Goal: Task Accomplishment & Management: Use online tool/utility

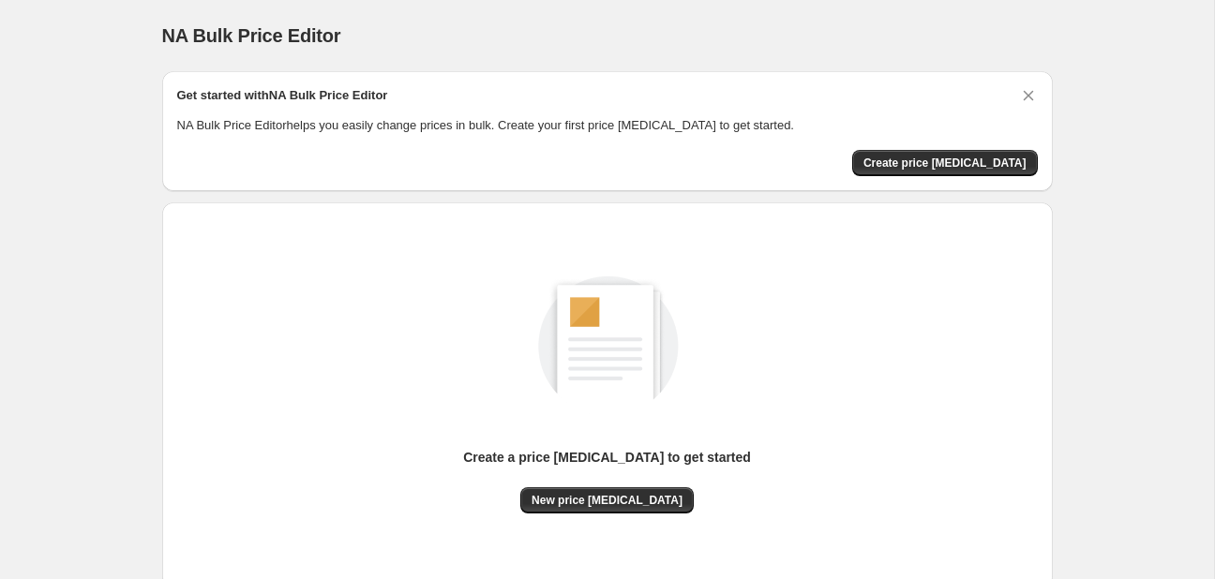
click at [596, 486] on div "Create a price [MEDICAL_DATA] to get started" at bounding box center [607, 467] width 288 height 39
click at [606, 497] on span "New price [MEDICAL_DATA]" at bounding box center [606, 500] width 151 height 15
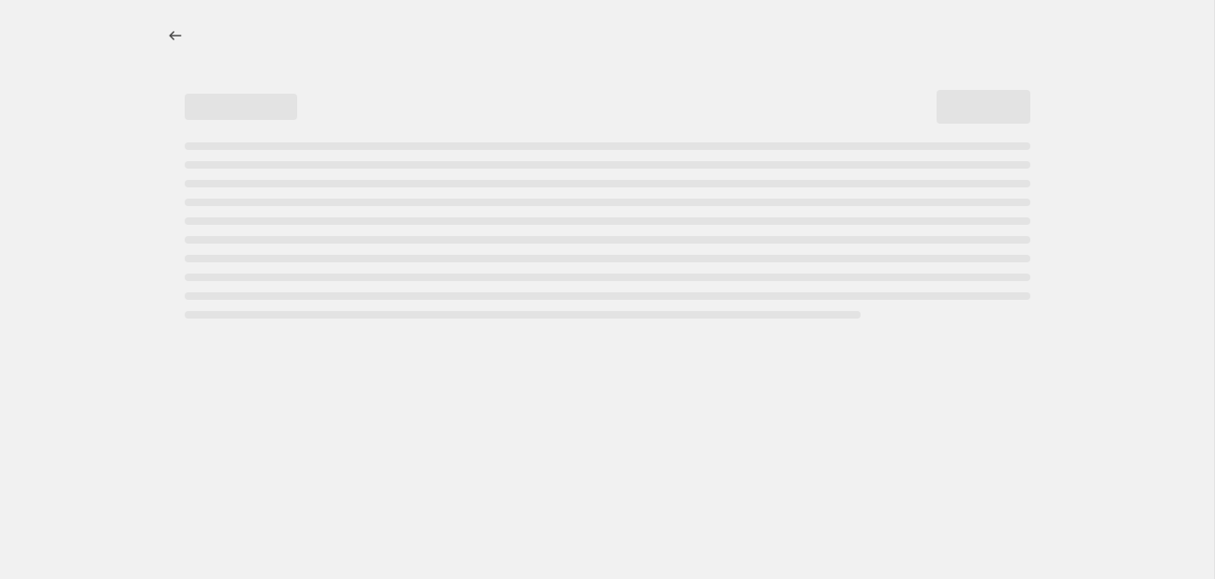
select select "percentage"
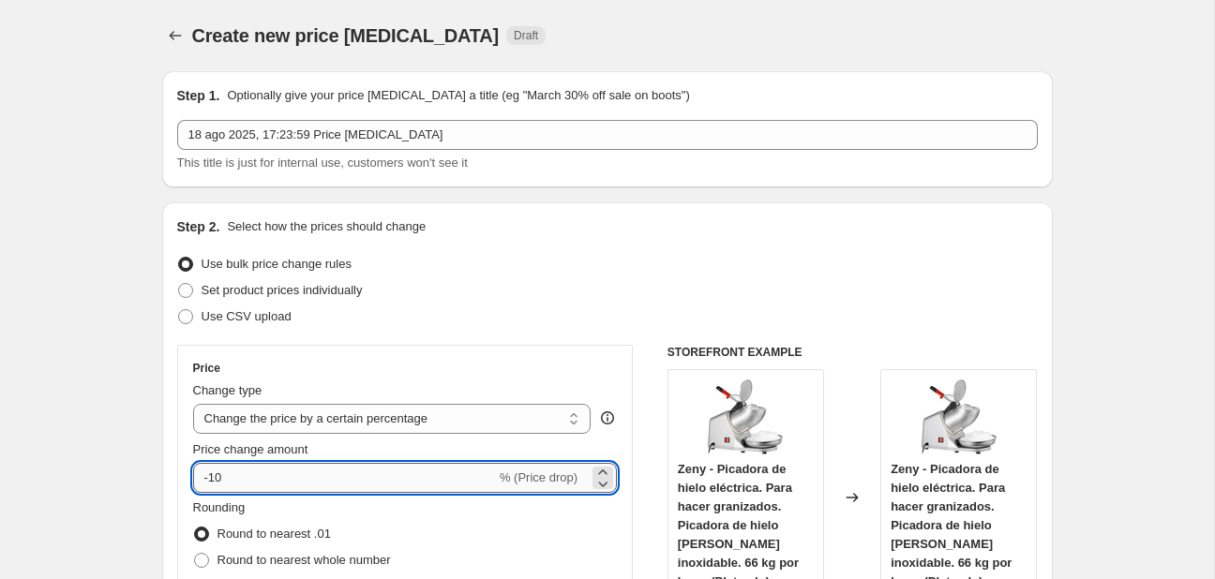
click at [337, 468] on input "-10" at bounding box center [344, 478] width 303 height 30
type input "-1"
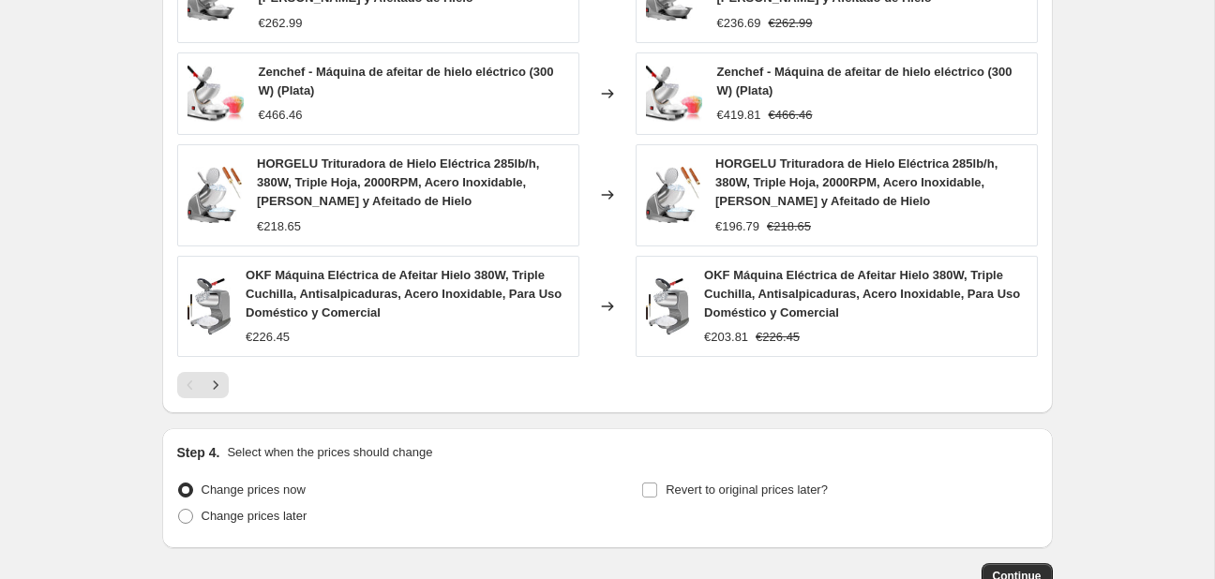
scroll to position [1286, 0]
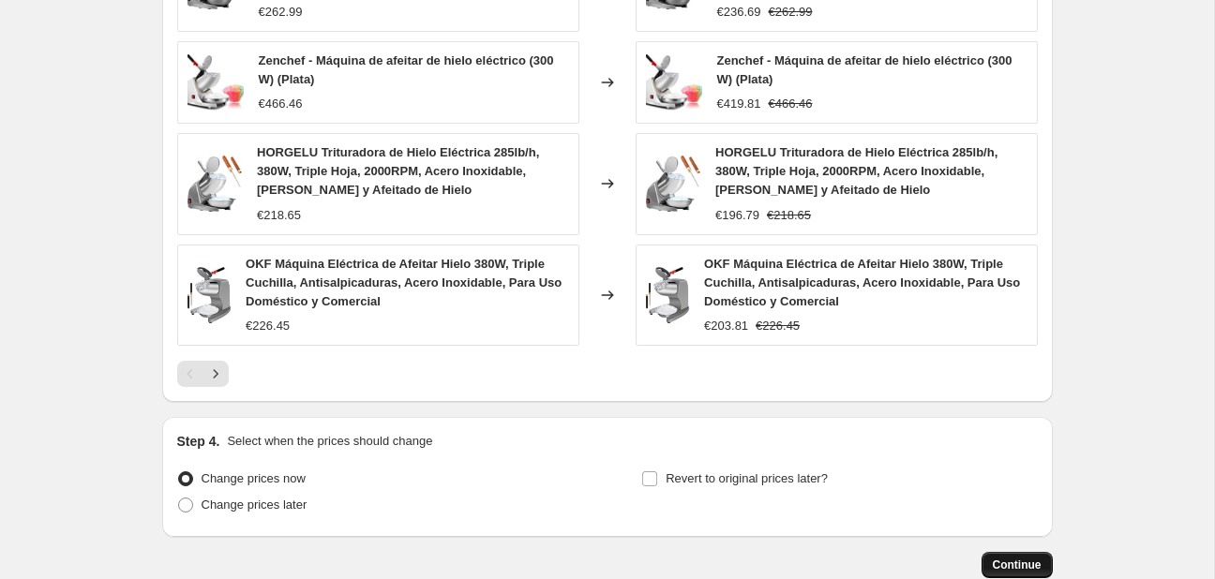
type input "-30"
click at [1019, 572] on button "Continue" at bounding box center [1016, 565] width 71 height 26
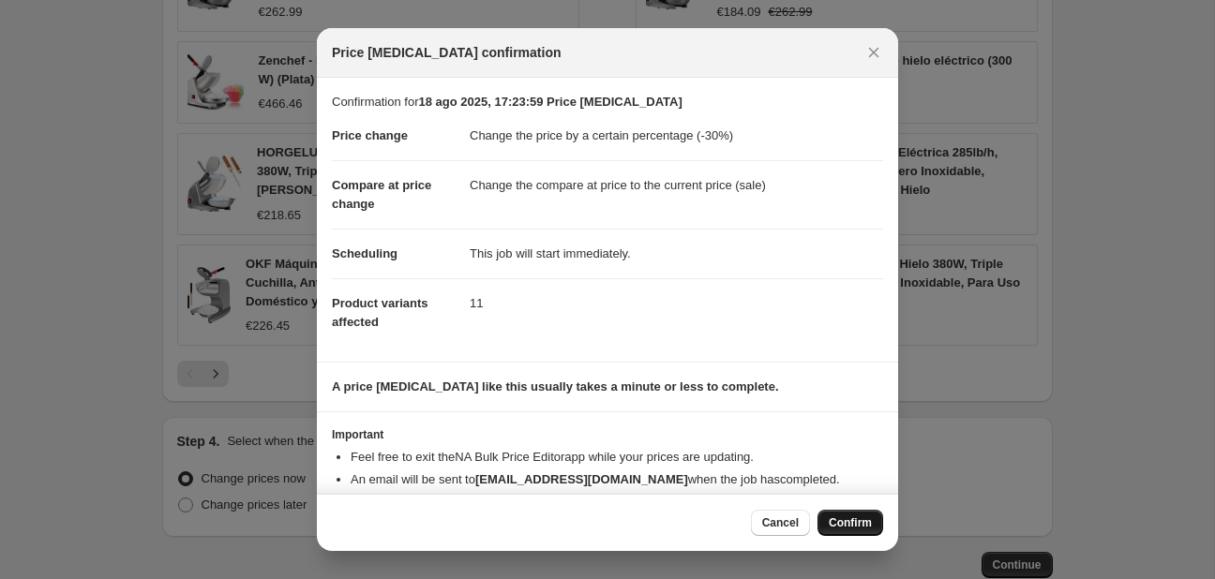
click at [849, 519] on span "Confirm" at bounding box center [850, 523] width 43 height 15
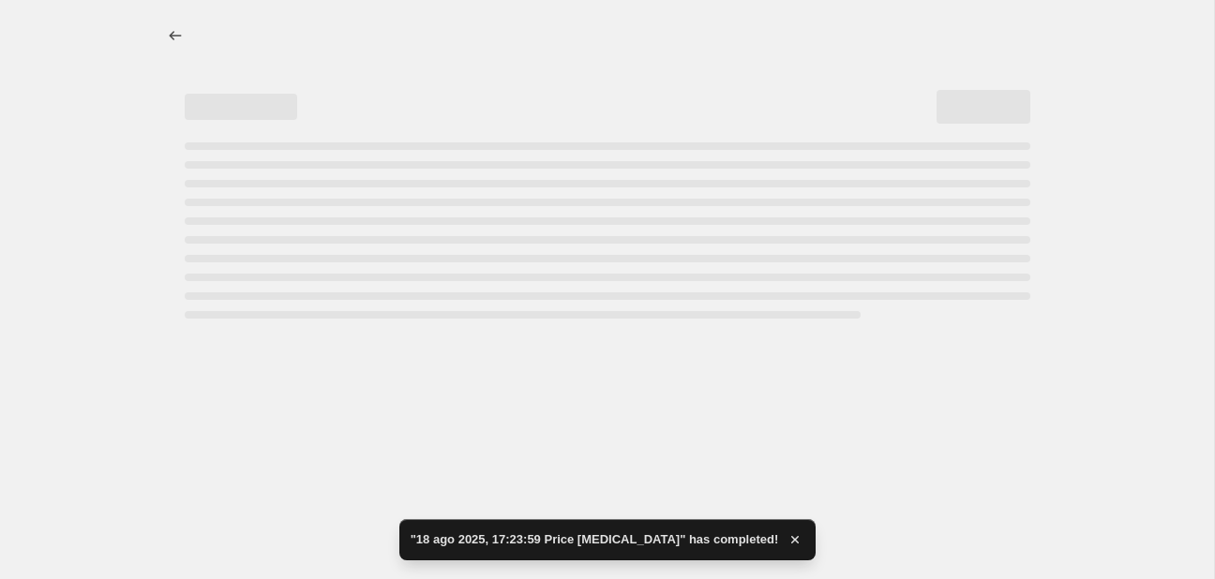
select select "percentage"
